Goal: Transaction & Acquisition: Obtain resource

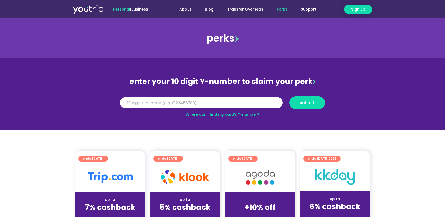
drag, startPoint x: 0, startPoint y: 0, endPoint x: 210, endPoint y: 101, distance: 232.7
click at [210, 101] on input "Y Number" at bounding box center [201, 103] width 163 height 12
type input "8174774406"
click at [298, 102] on span "submit" at bounding box center [307, 103] width 27 height 4
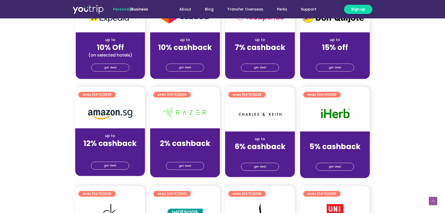
scroll to position [263, 0]
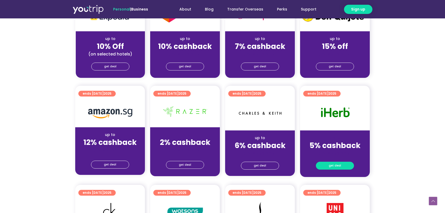
click at [333, 167] on span "get deal" at bounding box center [334, 165] width 12 height 7
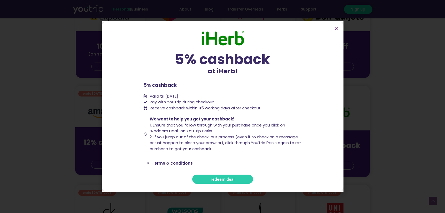
click at [233, 181] on span "redeem deal" at bounding box center [222, 179] width 24 height 4
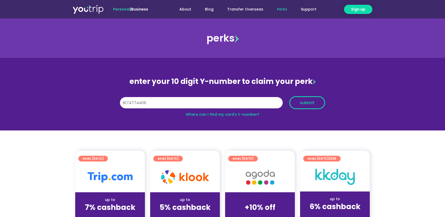
type input "8174774406"
click at [310, 103] on span "submit" at bounding box center [307, 103] width 15 height 4
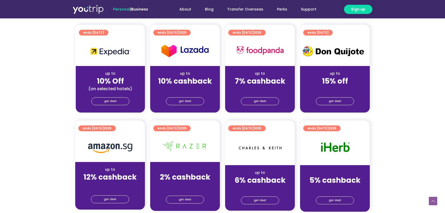
scroll to position [237, 0]
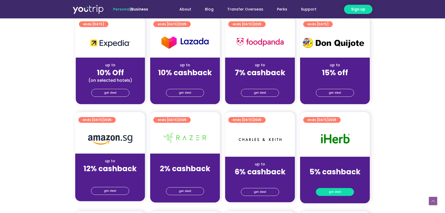
click at [328, 191] on link "get deal" at bounding box center [335, 192] width 38 height 8
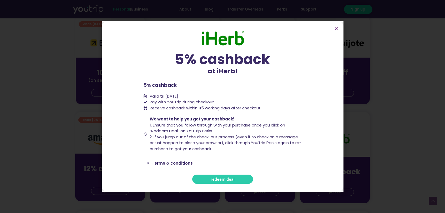
click at [222, 178] on span "redeem deal" at bounding box center [222, 179] width 24 height 4
